Goal: Check status: Check status

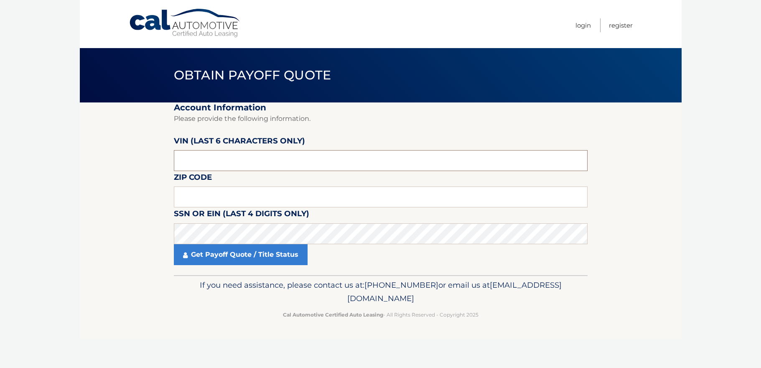
click at [178, 160] on input "text" at bounding box center [381, 160] width 414 height 21
type input "117060"
type input "11709"
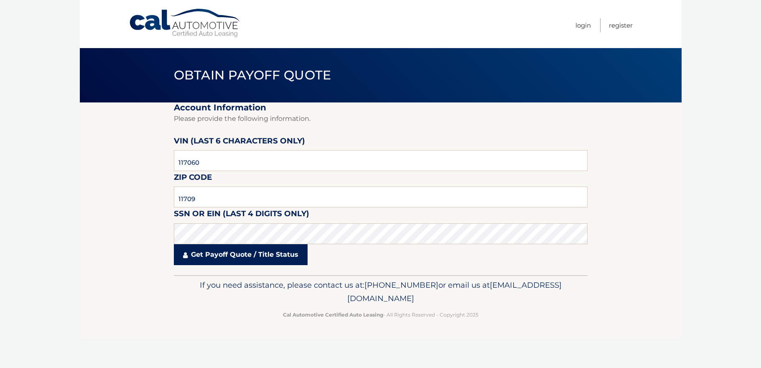
click at [259, 252] on link "Get Payoff Quote / Title Status" at bounding box center [241, 254] width 134 height 21
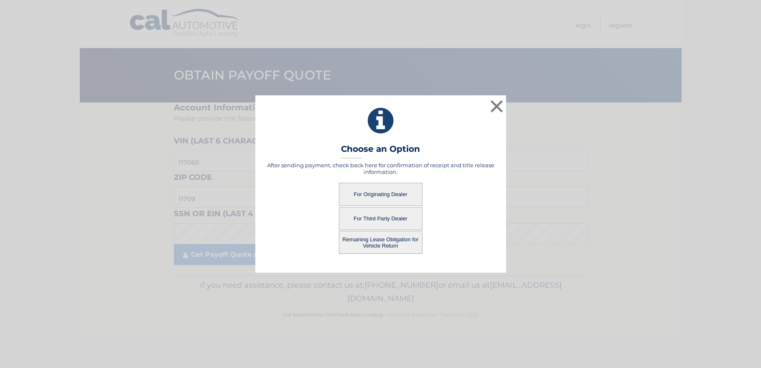
click at [382, 196] on button "For Originating Dealer" at bounding box center [381, 194] width 84 height 23
click at [381, 194] on button "For Originating Dealer" at bounding box center [381, 194] width 84 height 23
